Goal: Task Accomplishment & Management: Complete application form

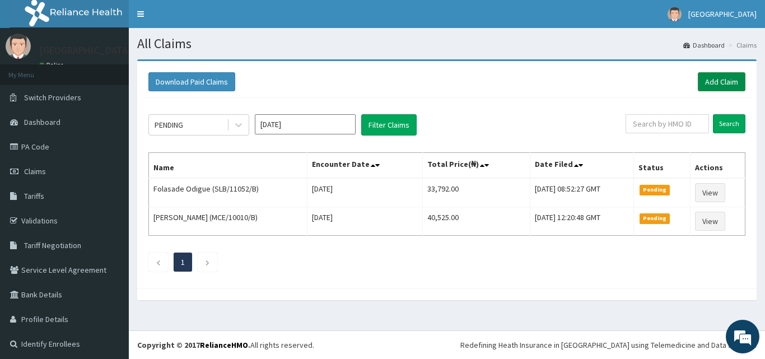
click at [702, 83] on link "Add Claim" at bounding box center [721, 81] width 48 height 19
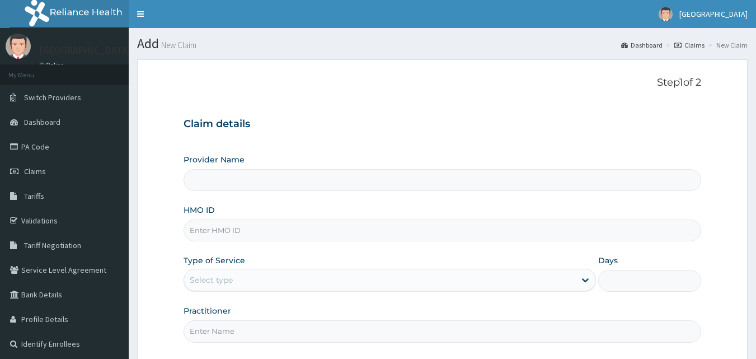
click at [209, 223] on input "HMO ID" at bounding box center [443, 230] width 518 height 22
paste input "UPS/10022/C"
type input "UPS/10022/C"
click at [230, 276] on div "Select type" at bounding box center [211, 279] width 43 height 11
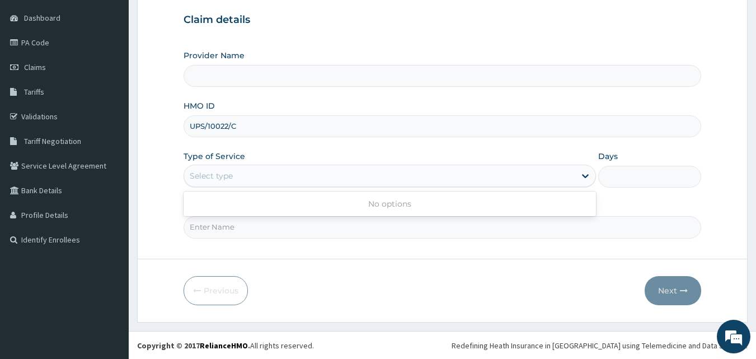
scroll to position [105, 0]
click at [205, 226] on input "Practitioner" at bounding box center [443, 226] width 518 height 22
type input "St Mary'S Specialist Hospital, Ojodu"
type input "DR MARTINS"
click at [228, 165] on div "Select type" at bounding box center [390, 175] width 413 height 22
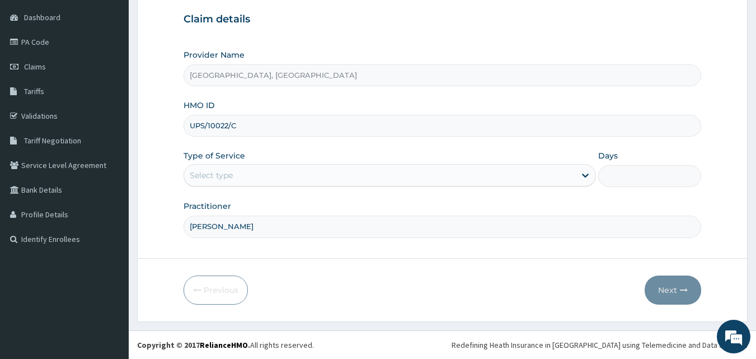
scroll to position [0, 0]
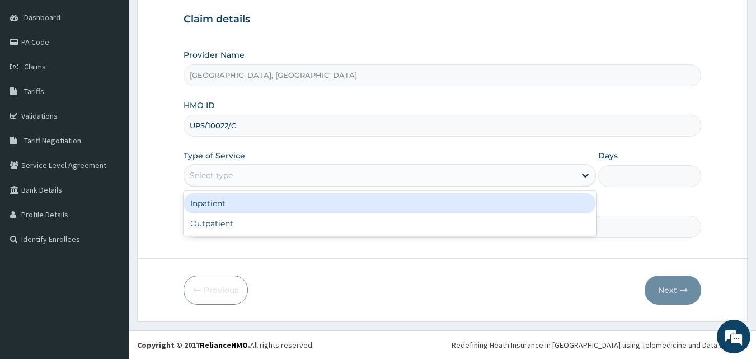
click at [276, 175] on div "Select type" at bounding box center [379, 175] width 391 height 18
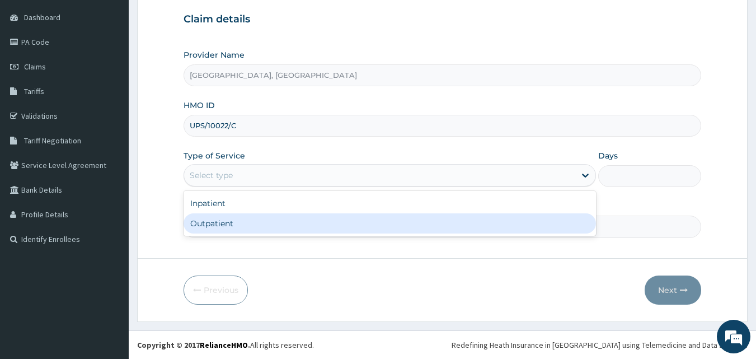
click at [240, 220] on div "Outpatient" at bounding box center [390, 223] width 413 height 20
type input "1"
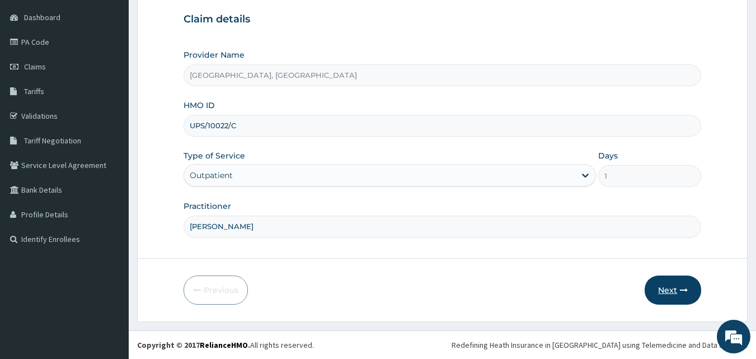
click at [668, 289] on button "Next" at bounding box center [673, 289] width 57 height 29
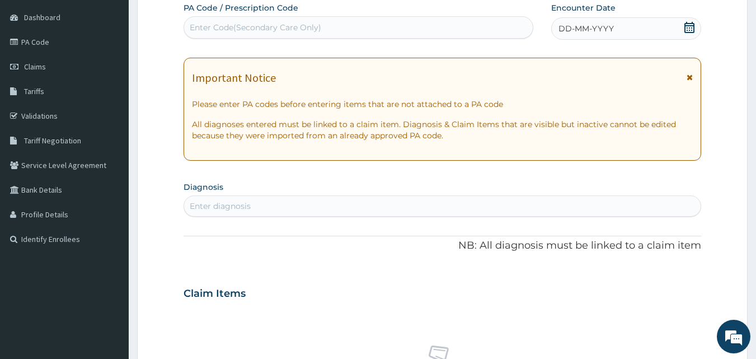
click at [358, 30] on div "Enter Code(Secondary Care Only)" at bounding box center [358, 27] width 349 height 18
paste input "PA/26557A"
type input "PA/26557A"
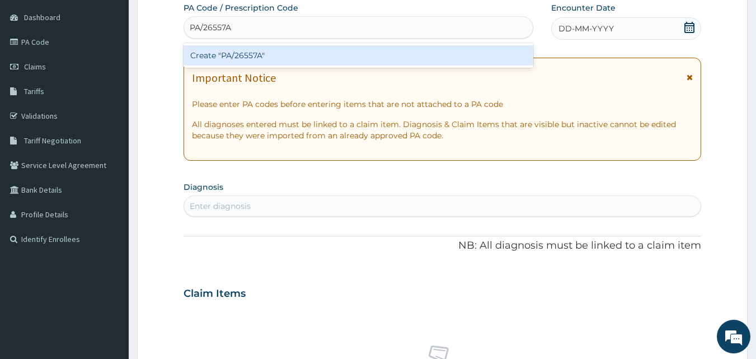
click at [344, 53] on div "Create "PA/26557A"" at bounding box center [359, 55] width 350 height 20
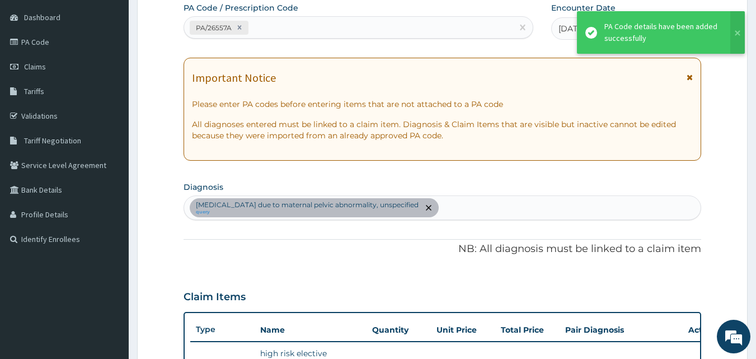
scroll to position [312, 0]
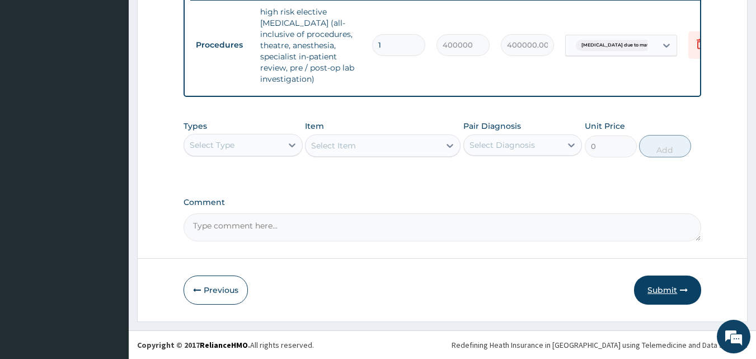
click at [654, 288] on button "Submit" at bounding box center [667, 289] width 67 height 29
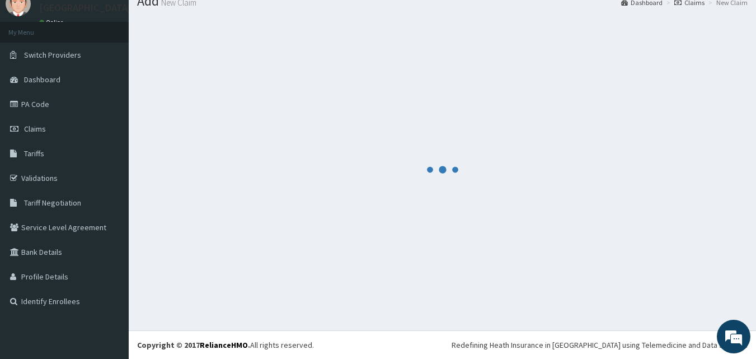
scroll to position [43, 0]
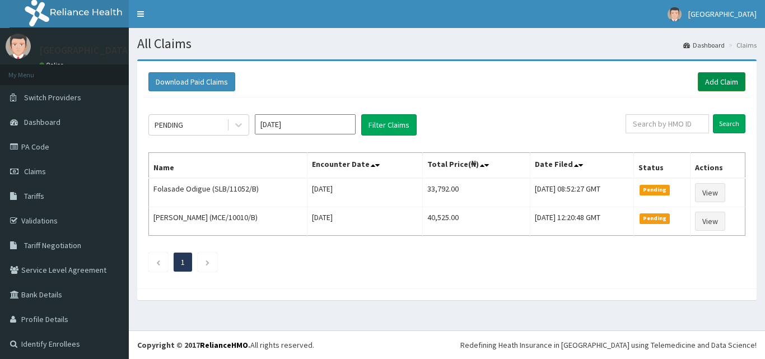
click at [706, 82] on link "Add Claim" at bounding box center [721, 81] width 48 height 19
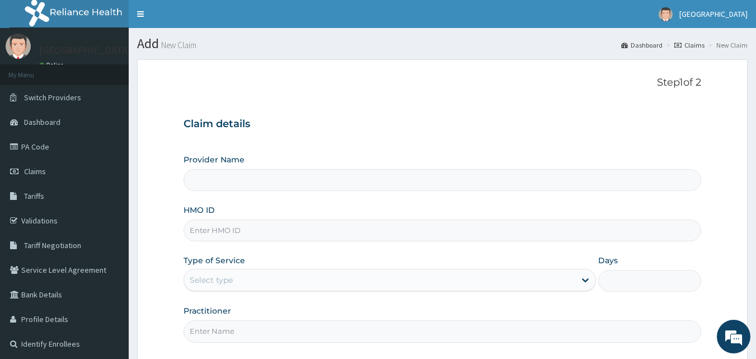
type input "St Mary'S Specialist Hospital, Ojodu"
click at [232, 236] on input "HMO ID" at bounding box center [443, 230] width 518 height 22
paste input "LDN/10005/B"
type input "LDN/10005/B"
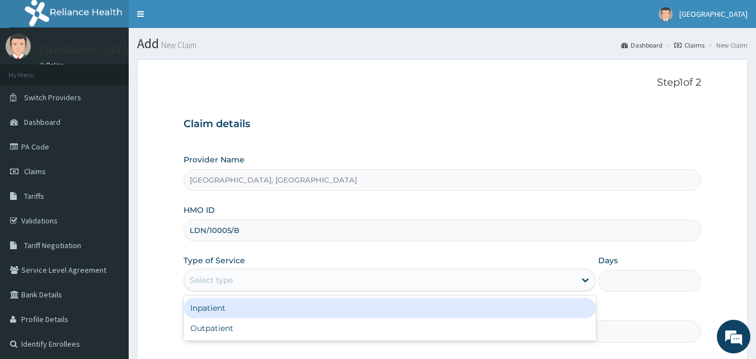
click at [224, 277] on div "Select type" at bounding box center [211, 279] width 43 height 11
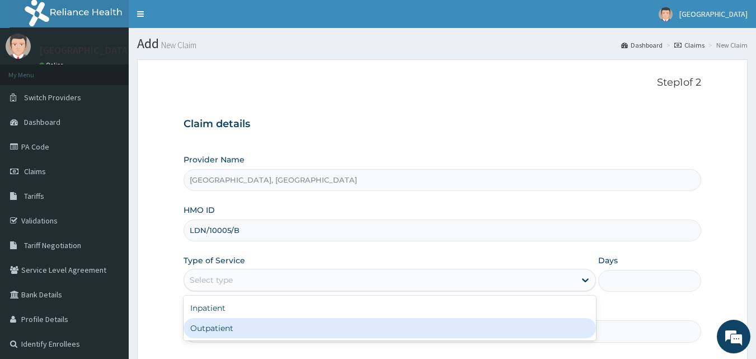
click at [222, 326] on div "Outpatient" at bounding box center [390, 328] width 413 height 20
type input "1"
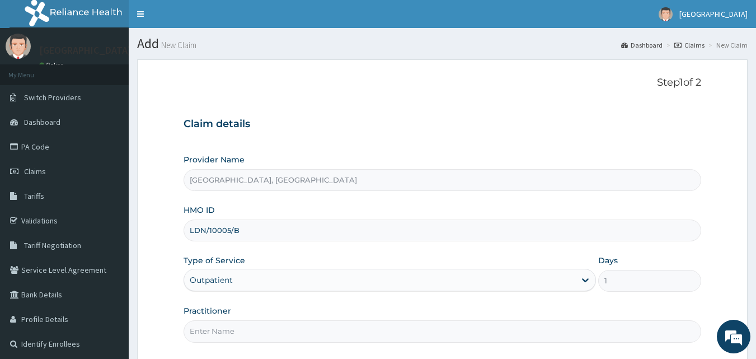
click at [222, 329] on input "Practitioner" at bounding box center [443, 331] width 518 height 22
type input "DR MARTINS"
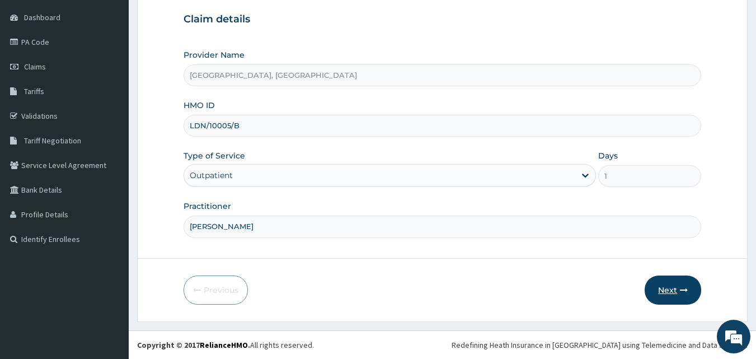
click at [673, 288] on button "Next" at bounding box center [673, 289] width 57 height 29
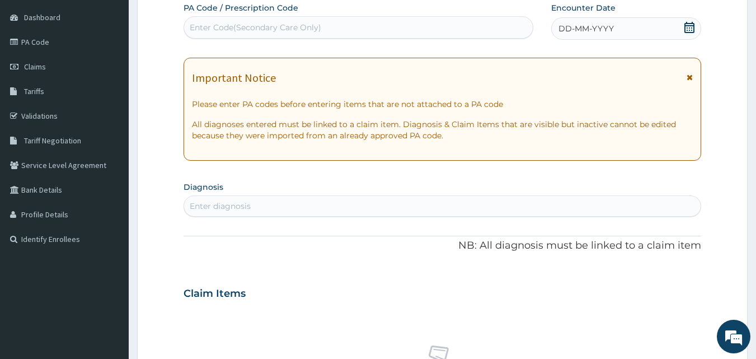
click at [690, 30] on icon at bounding box center [690, 27] width 10 height 11
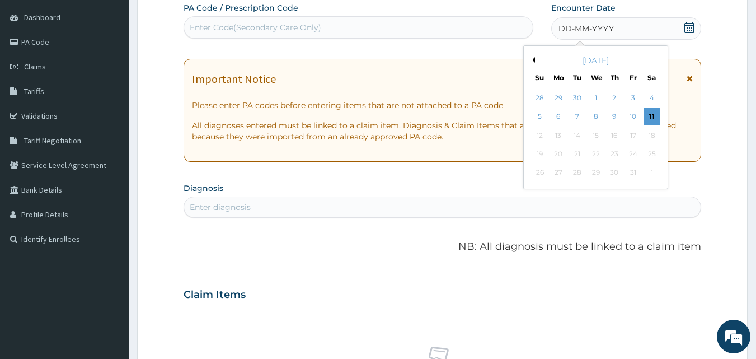
click at [648, 113] on div "11" at bounding box center [652, 117] width 17 height 17
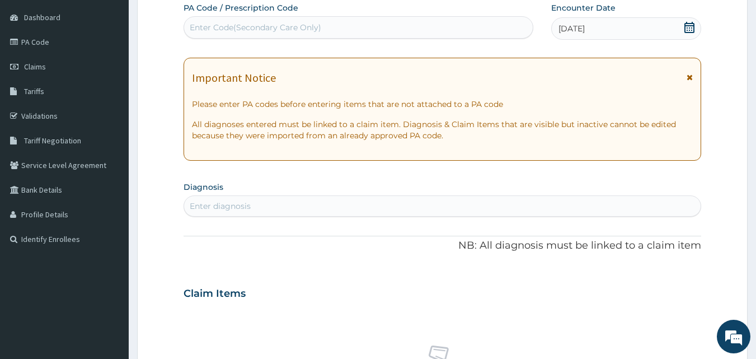
click at [280, 199] on div "Enter diagnosis" at bounding box center [442, 206] width 517 height 18
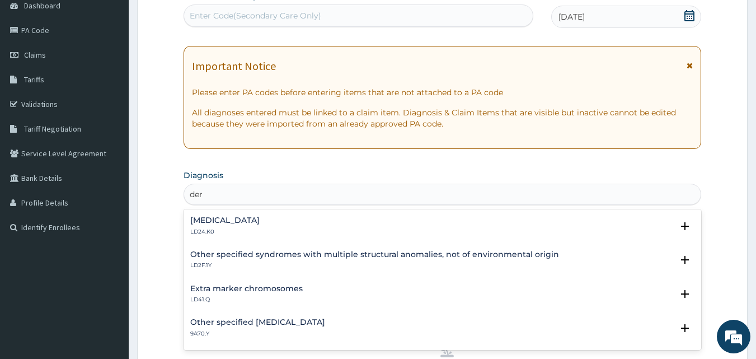
scroll to position [107, 0]
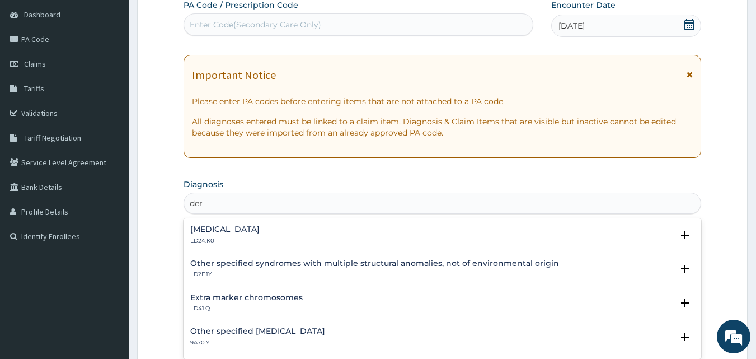
type input "der"
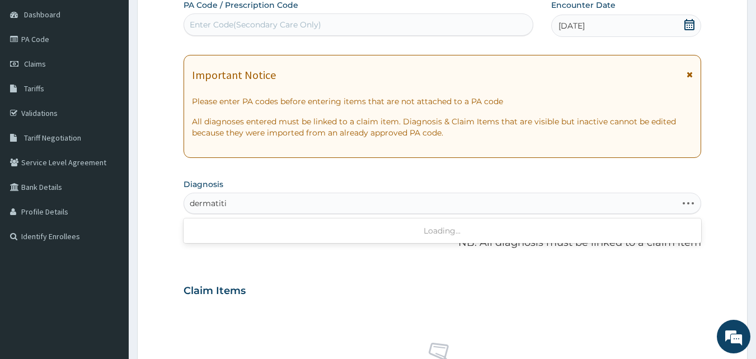
type input "dermatitis"
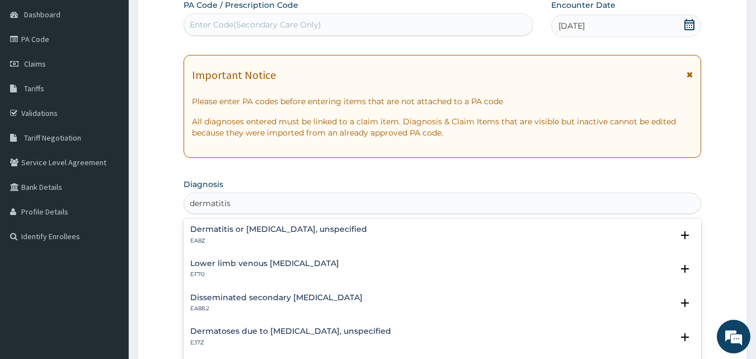
click at [247, 228] on h4 "Dermatitis or eczema, unspecified" at bounding box center [278, 229] width 177 height 8
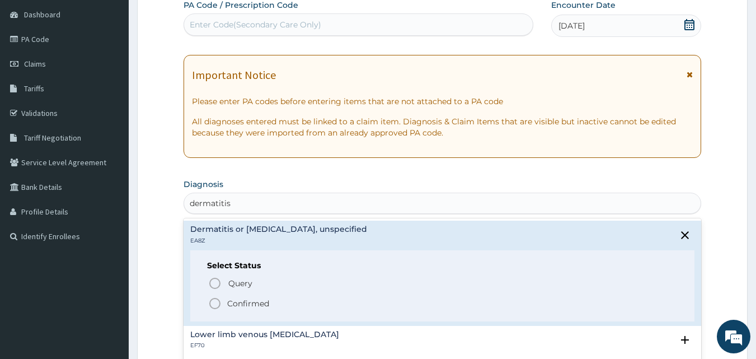
click at [213, 306] on icon "status option filled" at bounding box center [214, 303] width 13 height 13
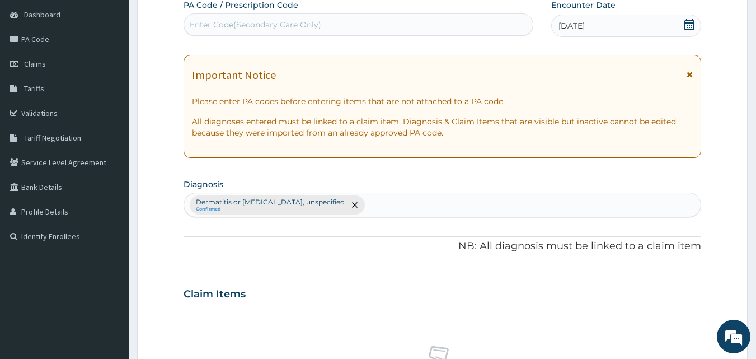
scroll to position [387, 0]
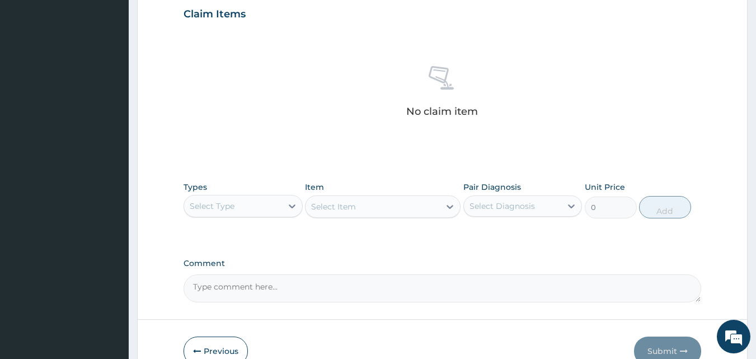
click at [270, 205] on div "Select Type" at bounding box center [233, 206] width 98 height 18
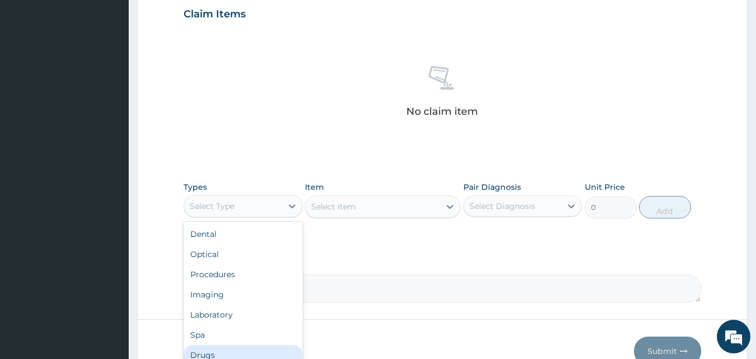
click at [212, 353] on div "Drugs" at bounding box center [243, 355] width 119 height 20
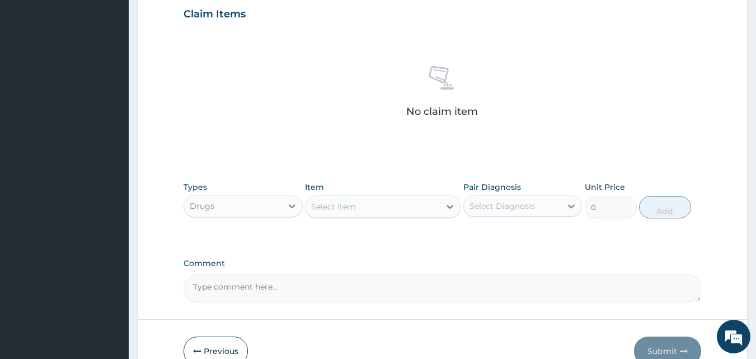
click at [357, 212] on div "Select Item" at bounding box center [373, 207] width 134 height 18
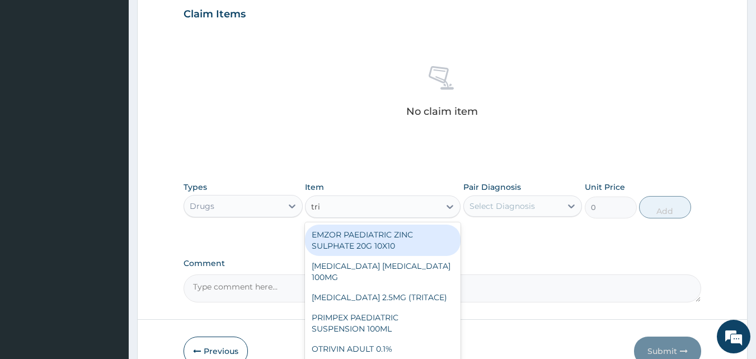
type input "tri"
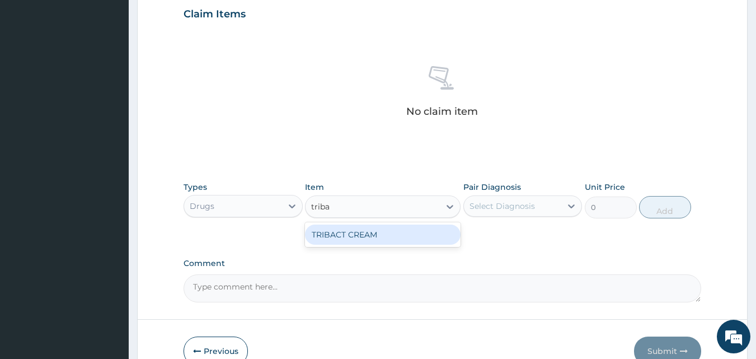
type input "tribac"
click at [375, 228] on div "TRIBACT CREAM" at bounding box center [383, 234] width 156 height 20
type input "946"
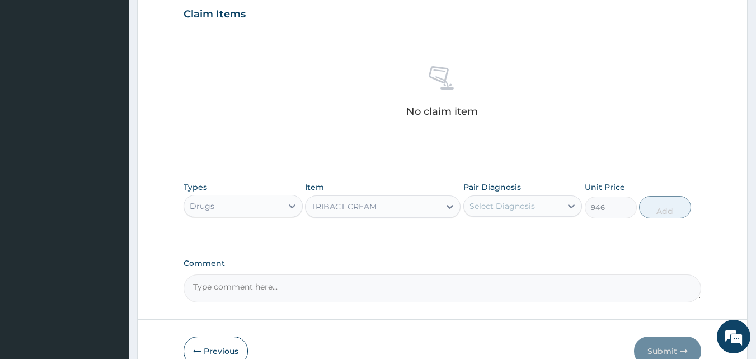
click at [481, 205] on div "Select Diagnosis" at bounding box center [502, 205] width 65 height 11
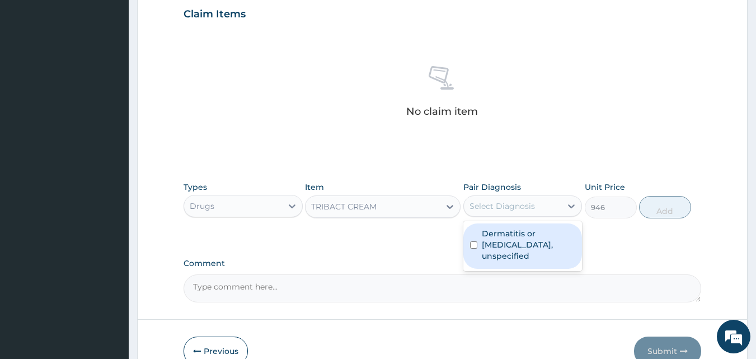
click at [475, 241] on input "checkbox" at bounding box center [473, 244] width 7 height 7
checkbox input "true"
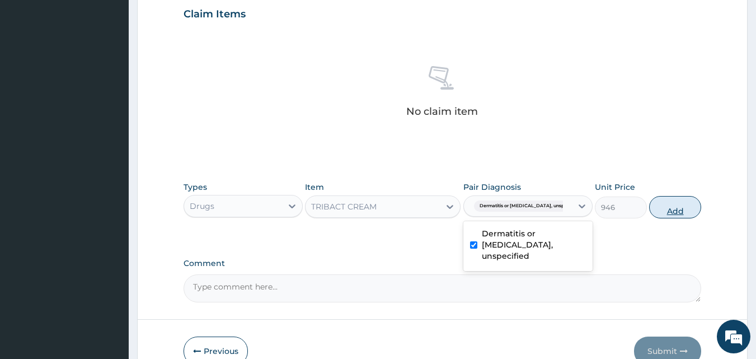
click at [660, 212] on button "Add" at bounding box center [675, 207] width 52 height 22
type input "0"
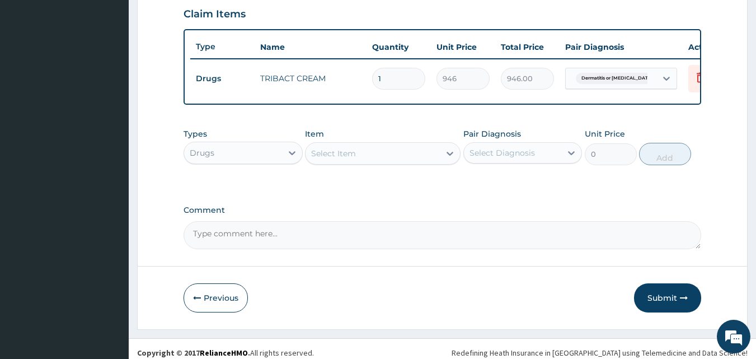
click at [236, 158] on div "Drugs" at bounding box center [233, 153] width 98 height 18
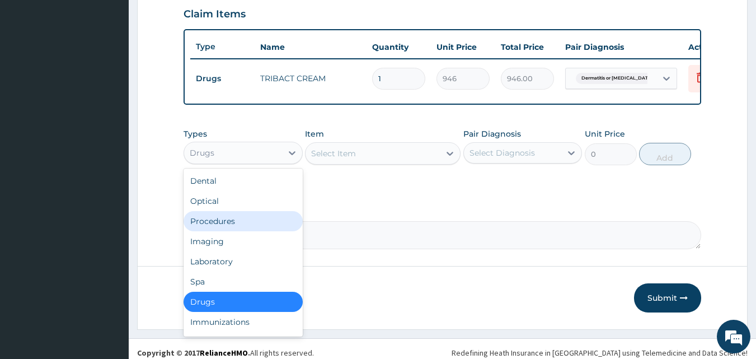
click at [226, 231] on div "Procedures" at bounding box center [243, 221] width 119 height 20
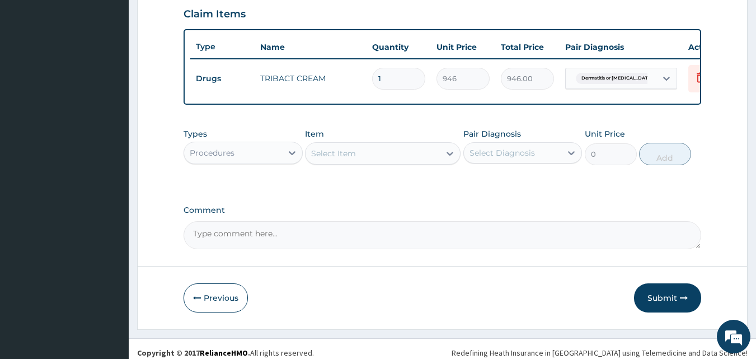
click at [371, 162] on div "Select Item" at bounding box center [373, 153] width 134 height 18
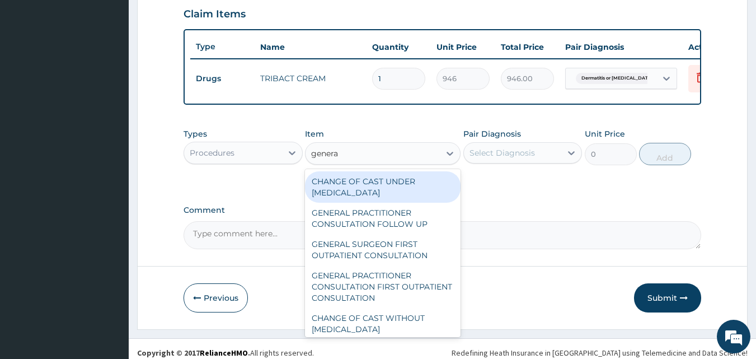
type input "general"
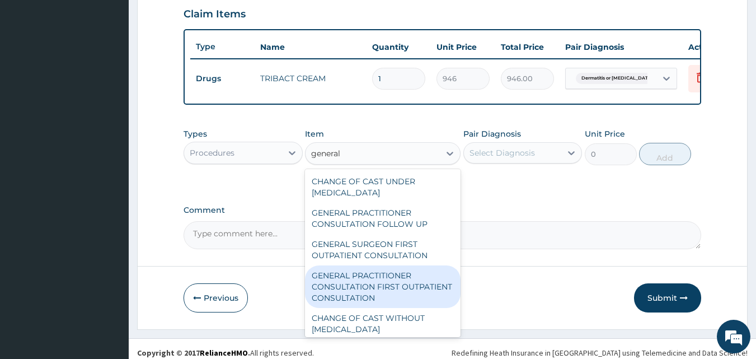
click at [370, 297] on div "GENERAL PRACTITIONER CONSULTATION FIRST OUTPATIENT CONSULTATION" at bounding box center [383, 286] width 156 height 43
type input "3548"
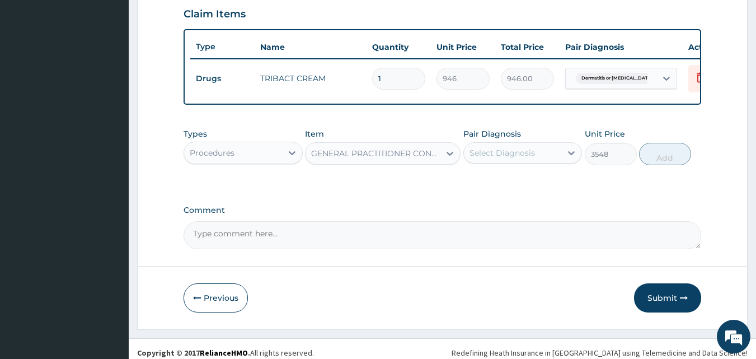
click at [523, 158] on div "Select Diagnosis" at bounding box center [502, 152] width 65 height 11
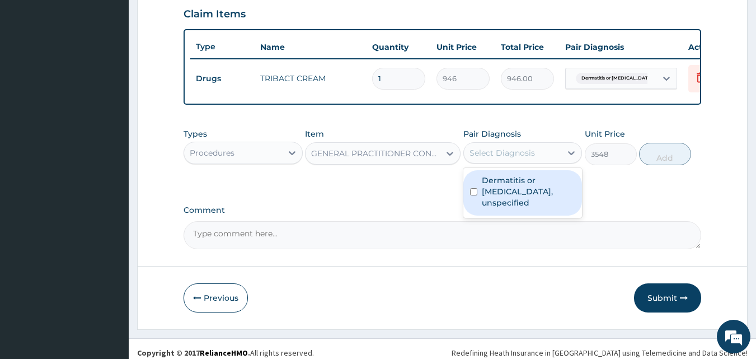
click at [475, 191] on input "checkbox" at bounding box center [473, 191] width 7 height 7
checkbox input "true"
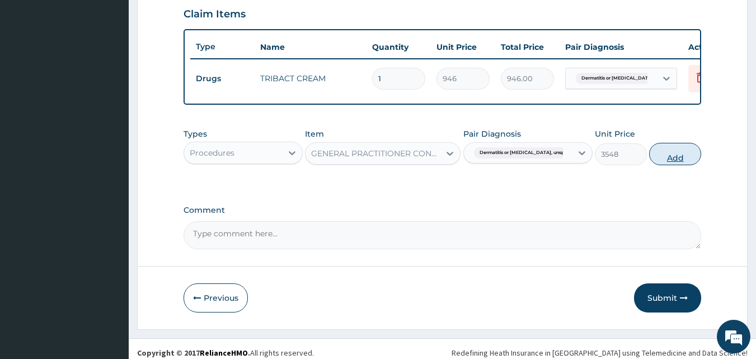
click at [666, 163] on button "Add" at bounding box center [675, 154] width 52 height 22
type input "0"
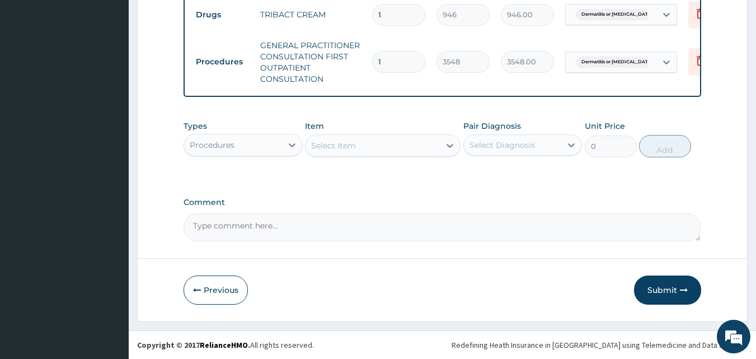
click at [653, 289] on button "Submit" at bounding box center [667, 289] width 67 height 29
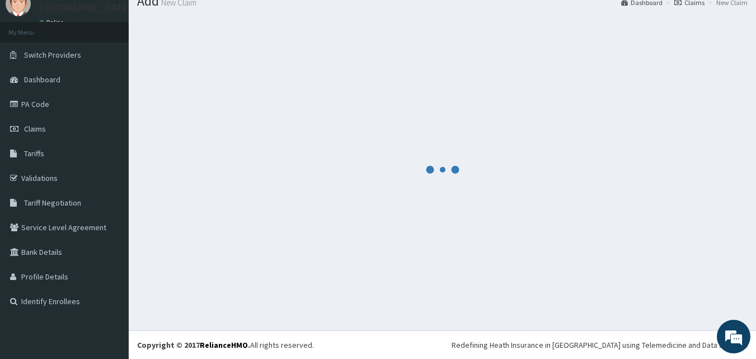
scroll to position [43, 0]
